Goal: Find specific fact: Find specific fact

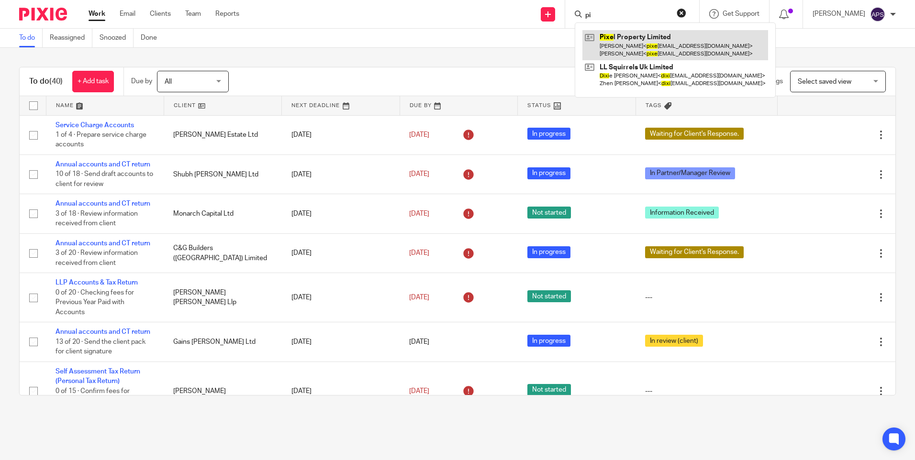
type input "p"
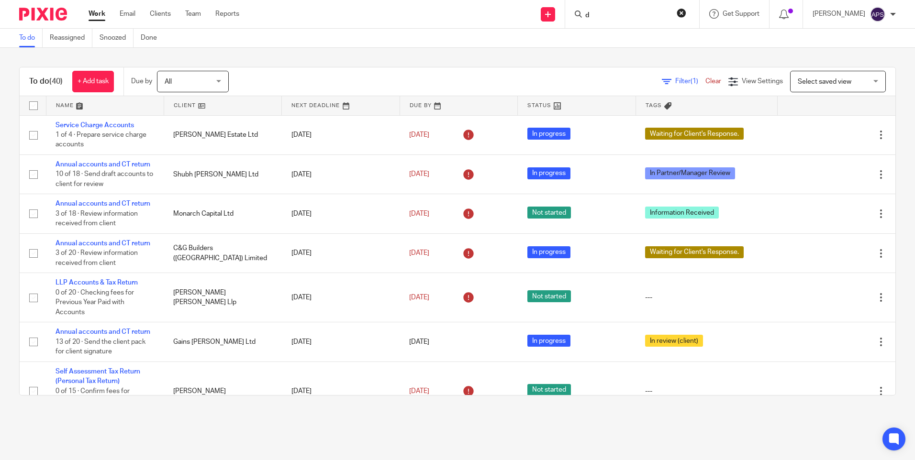
type input "da"
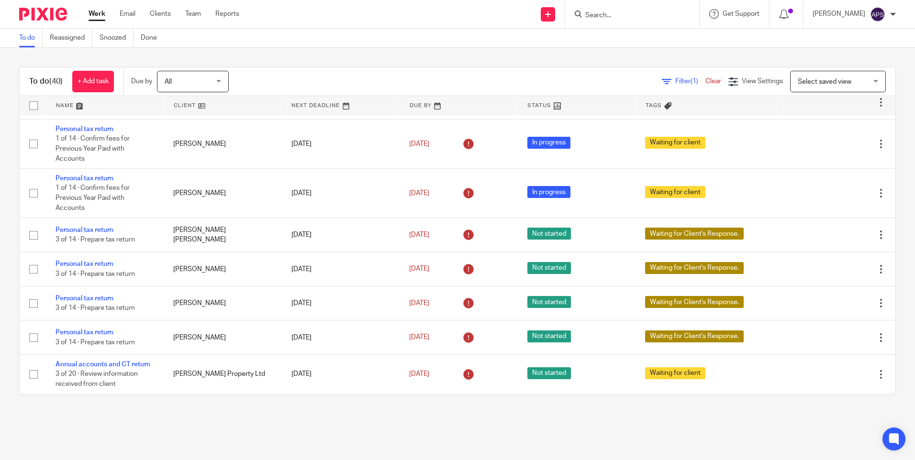
scroll to position [1355, 0]
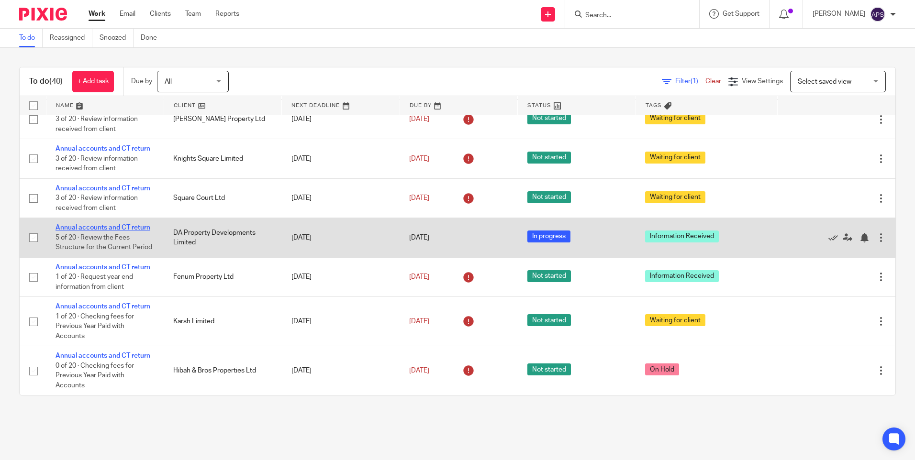
click at [82, 228] on link "Annual accounts and CT return" at bounding box center [102, 227] width 95 height 7
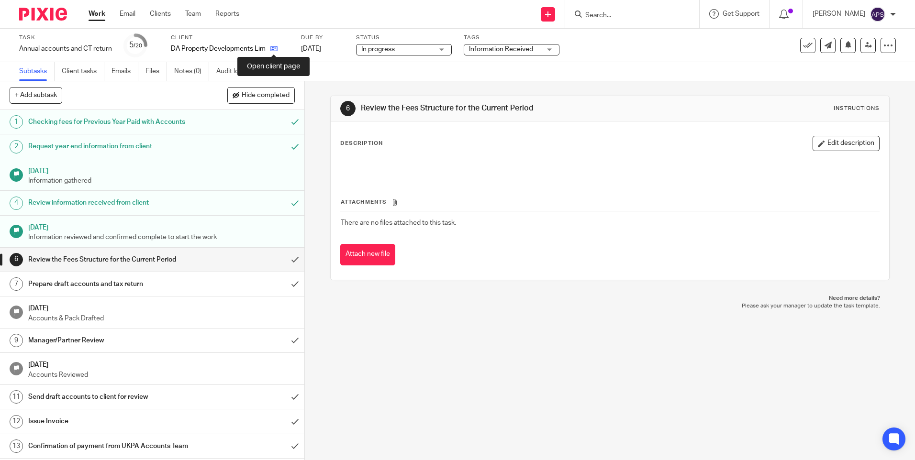
click at [276, 48] on icon at bounding box center [273, 48] width 7 height 7
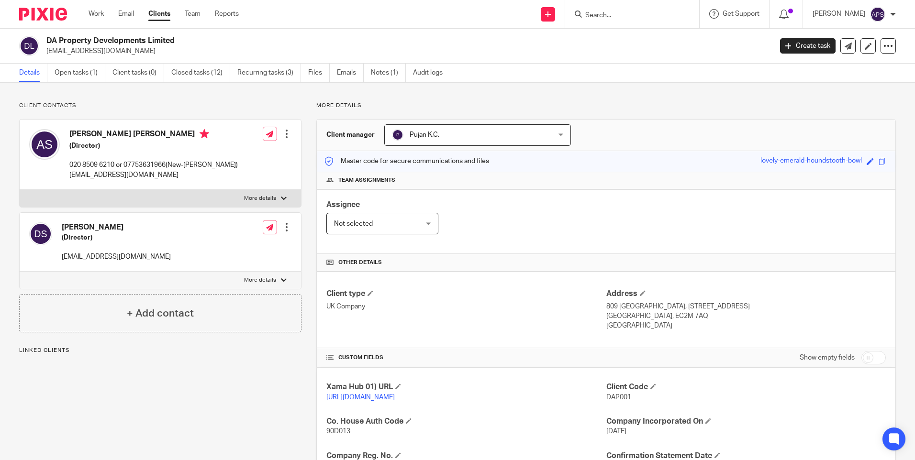
scroll to position [191, 0]
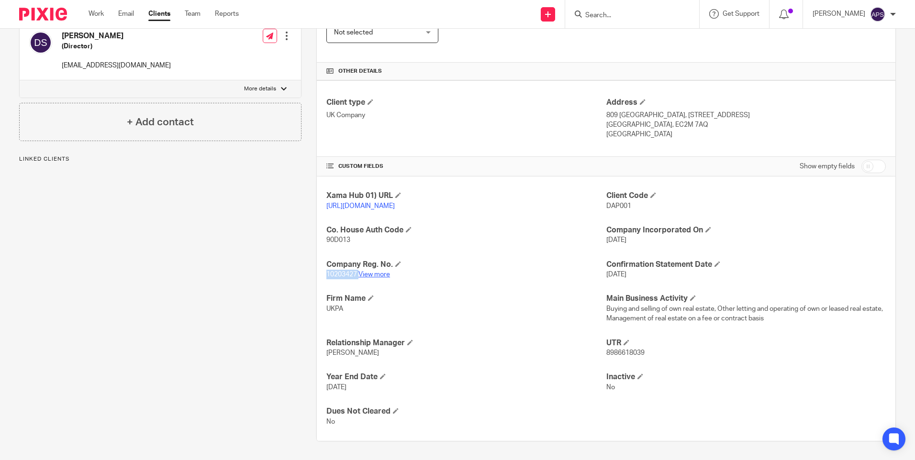
drag, startPoint x: 324, startPoint y: 283, endPoint x: 356, endPoint y: 284, distance: 32.1
click at [356, 279] on p "10203427 View more" at bounding box center [465, 275] width 279 height 10
copy p "10203427"
click at [382, 278] on link "View more" at bounding box center [374, 274] width 32 height 7
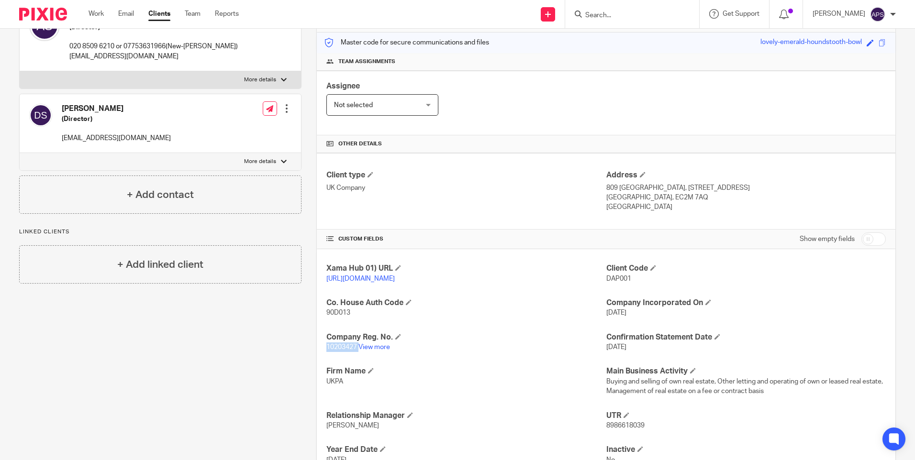
scroll to position [144, 0]
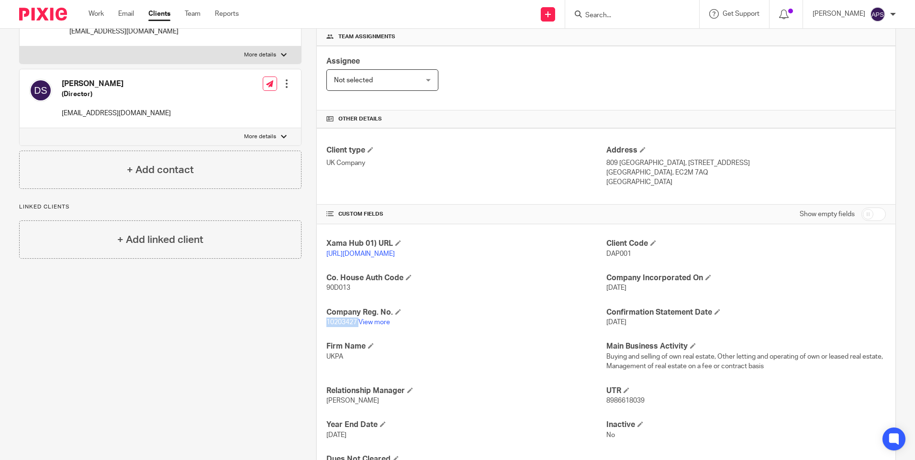
drag, startPoint x: 600, startPoint y: 164, endPoint x: 699, endPoint y: 181, distance: 101.0
click at [699, 181] on div "Client type UK Company Address 809 Salisbury House, 29 Finsbury Circus London, …" at bounding box center [606, 166] width 578 height 77
copy div "Address 809 Salisbury House, 29 Finsbury Circus London, EC2M 7AQ United Kingdom"
click at [805, 179] on p "United Kingdom" at bounding box center [745, 183] width 279 height 10
drag, startPoint x: 628, startPoint y: 173, endPoint x: 662, endPoint y: 169, distance: 34.2
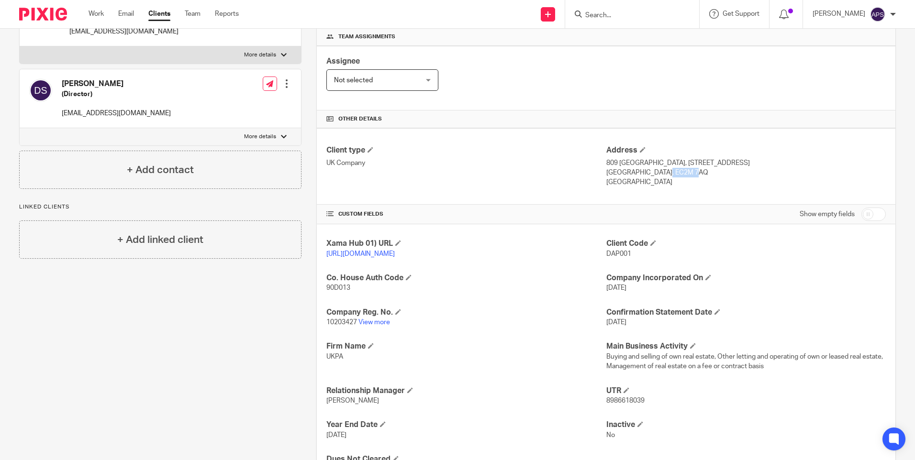
click at [662, 169] on p "London, EC2M 7AQ" at bounding box center [745, 173] width 279 height 10
copy p "EC2M 7AQ"
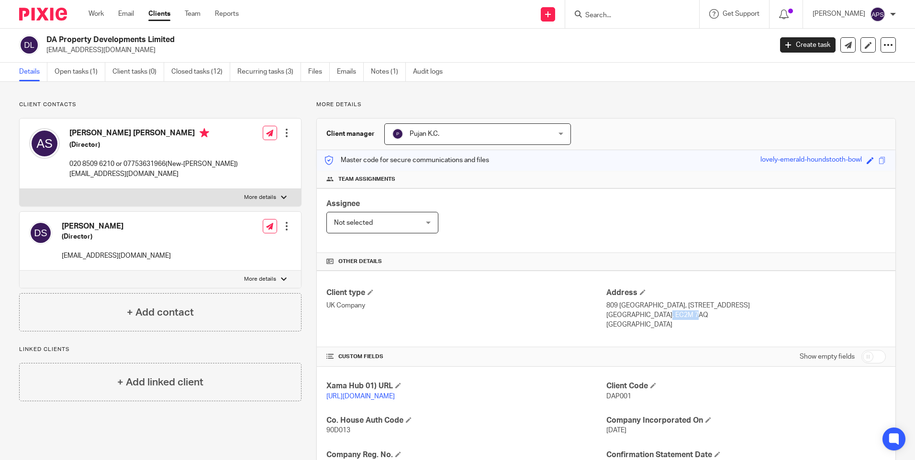
scroll to position [0, 0]
click at [603, 13] on input "Search" at bounding box center [627, 15] width 86 height 9
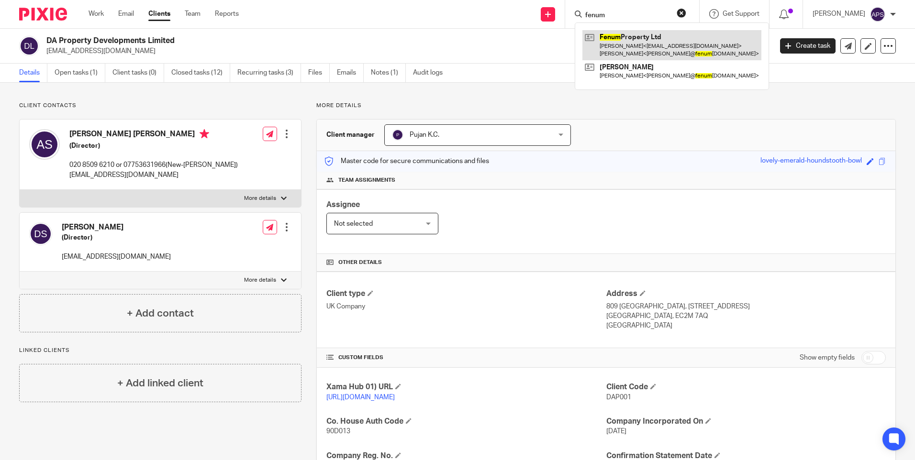
type input "fenum"
click at [638, 42] on link at bounding box center [671, 45] width 179 height 30
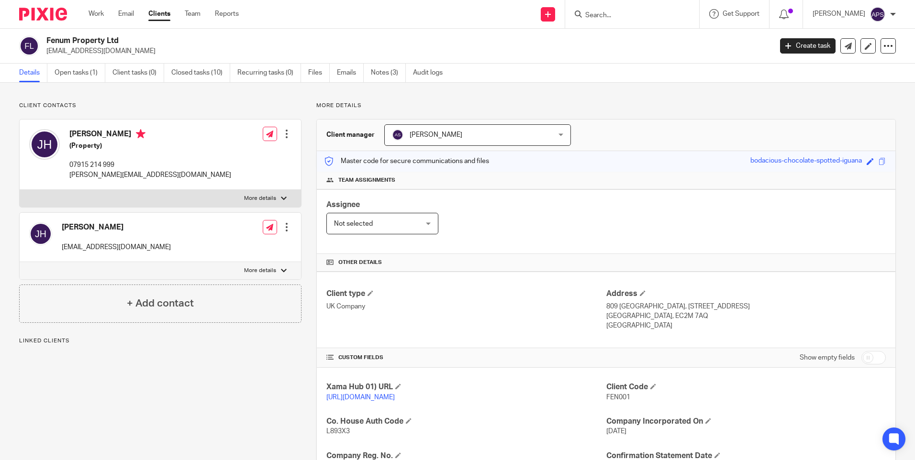
scroll to position [144, 0]
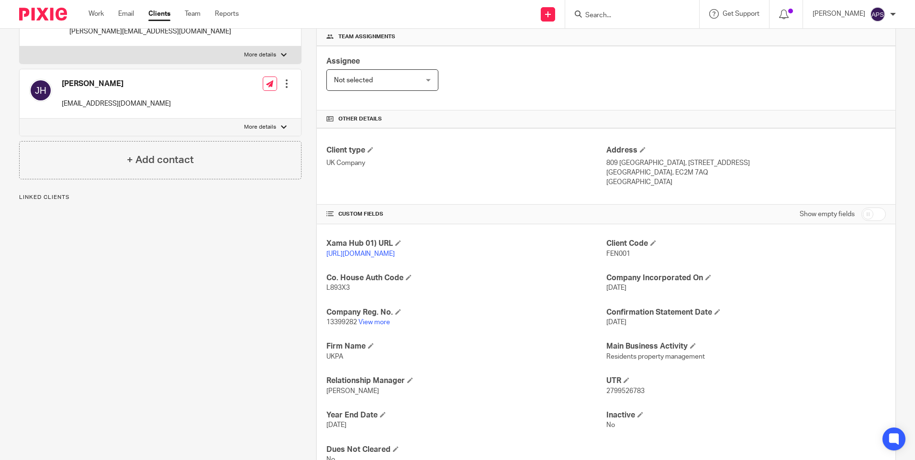
click at [340, 326] on span "13399282" at bounding box center [341, 322] width 31 height 7
copy p "13399282"
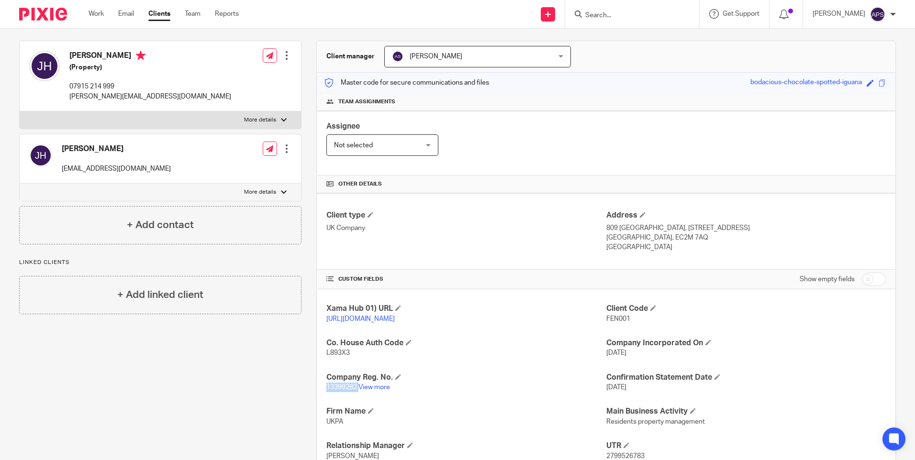
scroll to position [191, 0]
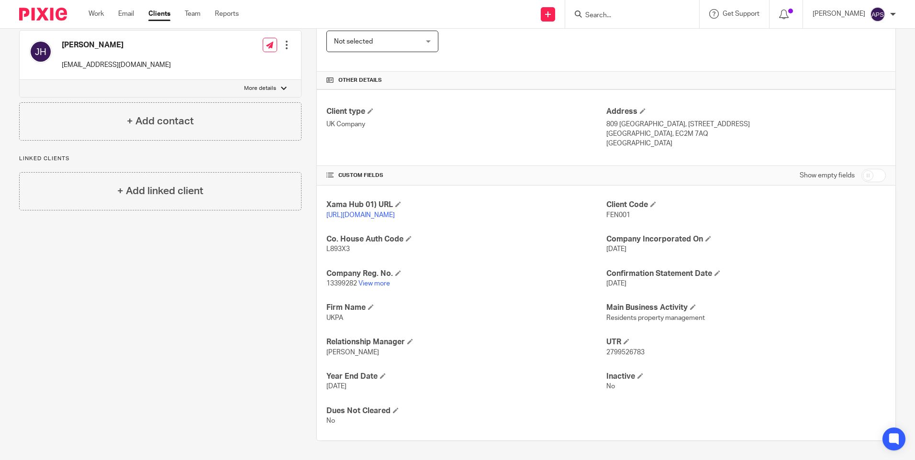
click at [158, 298] on div "Client contacts Joshua Jon Hay (Property) 07915 214 999 josh@fenumproperty.com …" at bounding box center [152, 181] width 297 height 522
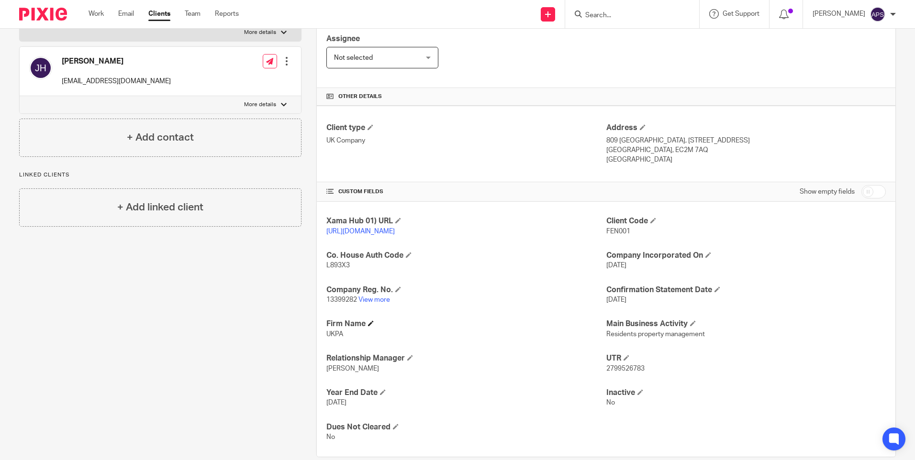
scroll to position [144, 0]
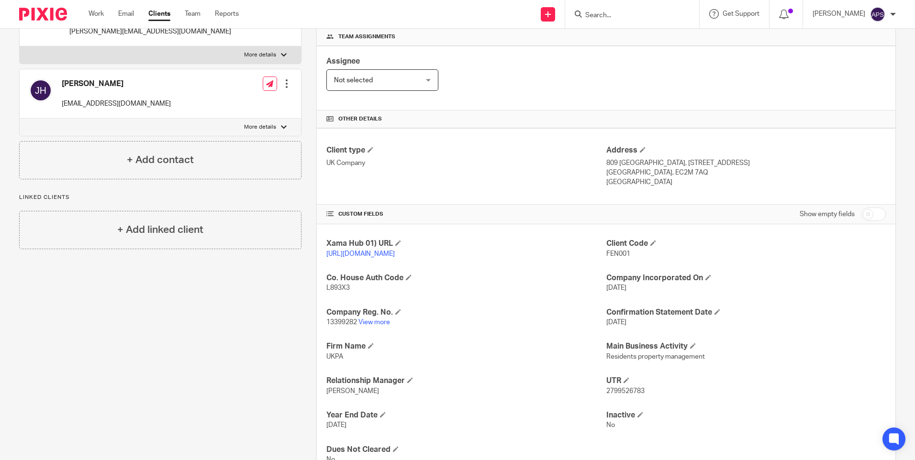
drag, startPoint x: 601, startPoint y: 164, endPoint x: 675, endPoint y: 193, distance: 79.4
click at [675, 193] on div "Client type UK Company Address 809 Salisbury House, 29 Finsbury circus London, …" at bounding box center [606, 166] width 578 height 77
copy div "809 Salisbury House, 29 Finsbury circus London, EC2M 7AQ United Kingdom"
